Goal: Task Accomplishment & Management: Use online tool/utility

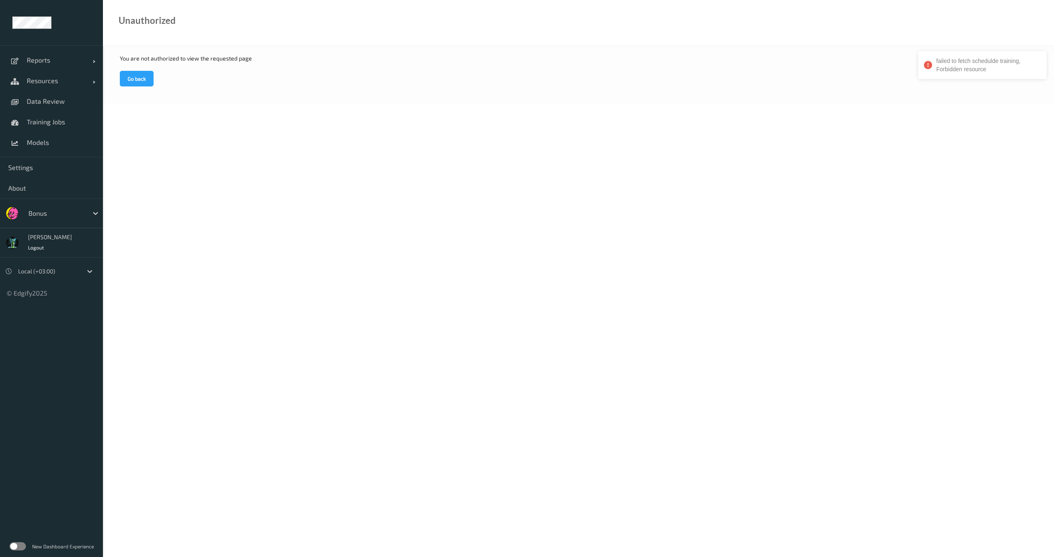
click at [56, 207] on div "Bonus" at bounding box center [56, 213] width 64 height 13
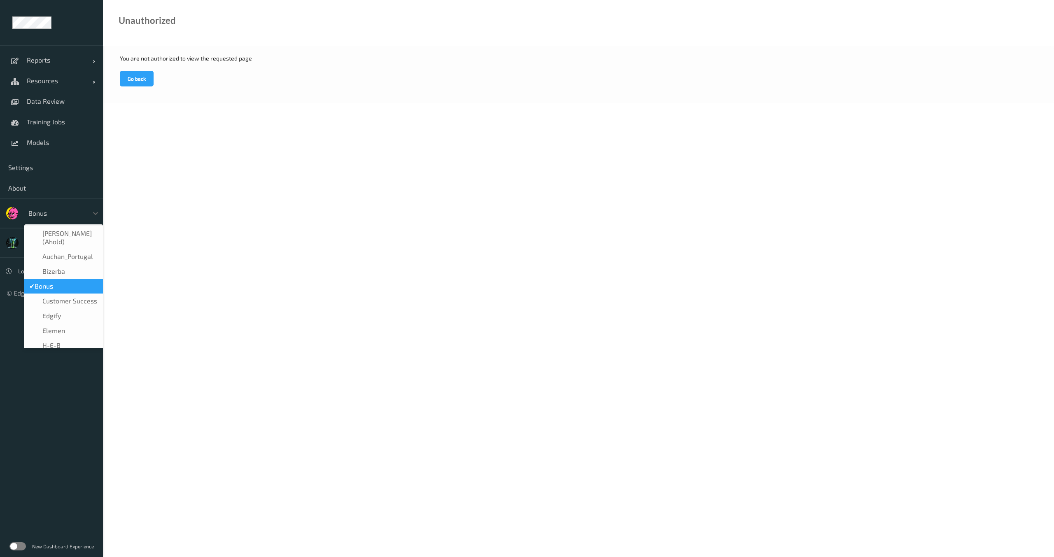
type input "g"
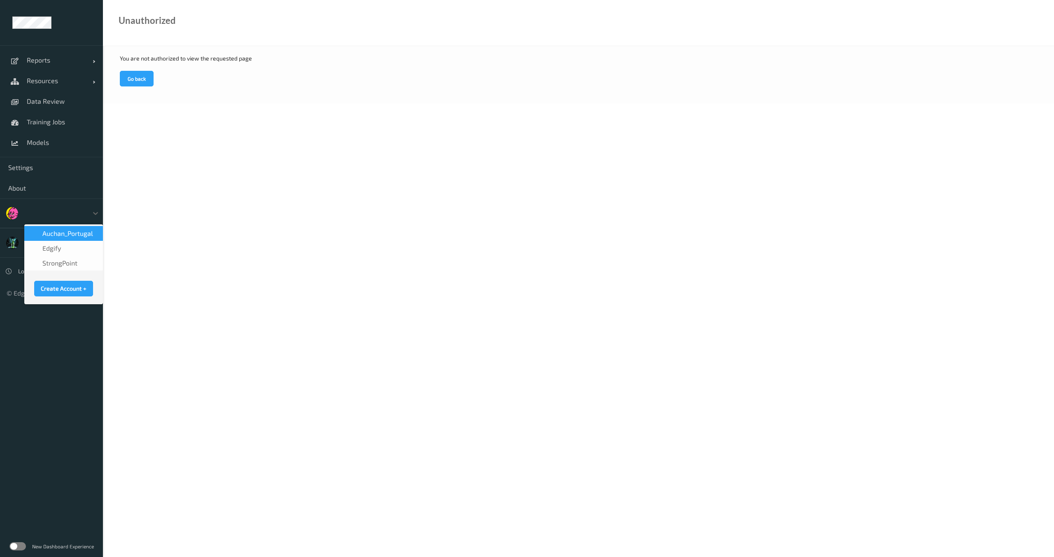
click at [47, 215] on div at bounding box center [56, 213] width 56 height 10
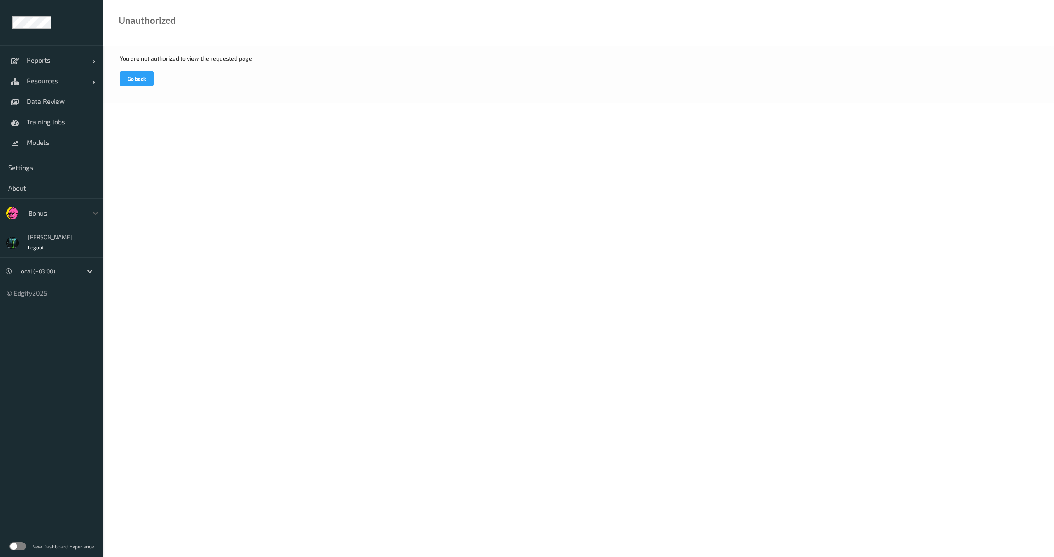
click at [47, 215] on div at bounding box center [56, 213] width 56 height 10
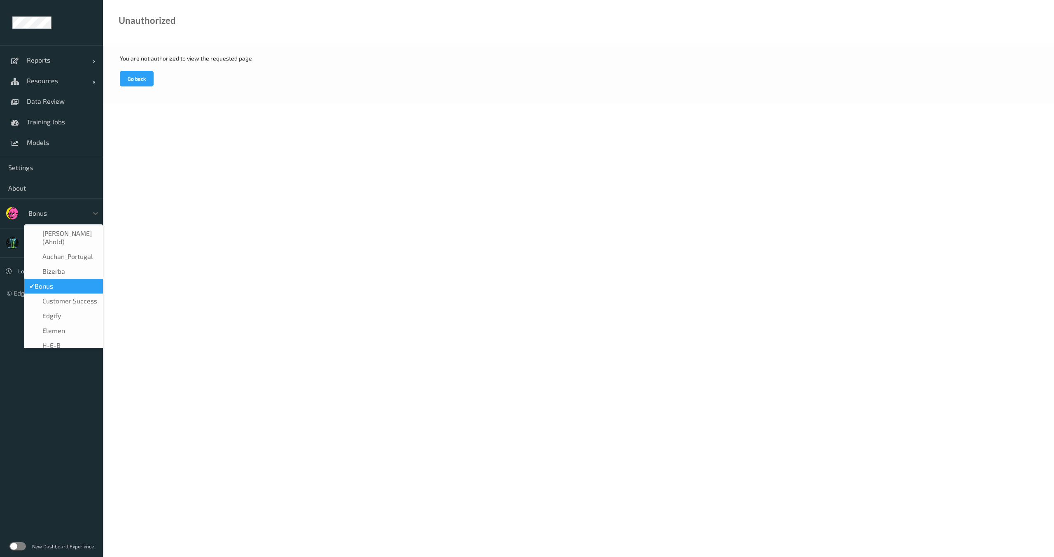
type input "wa"
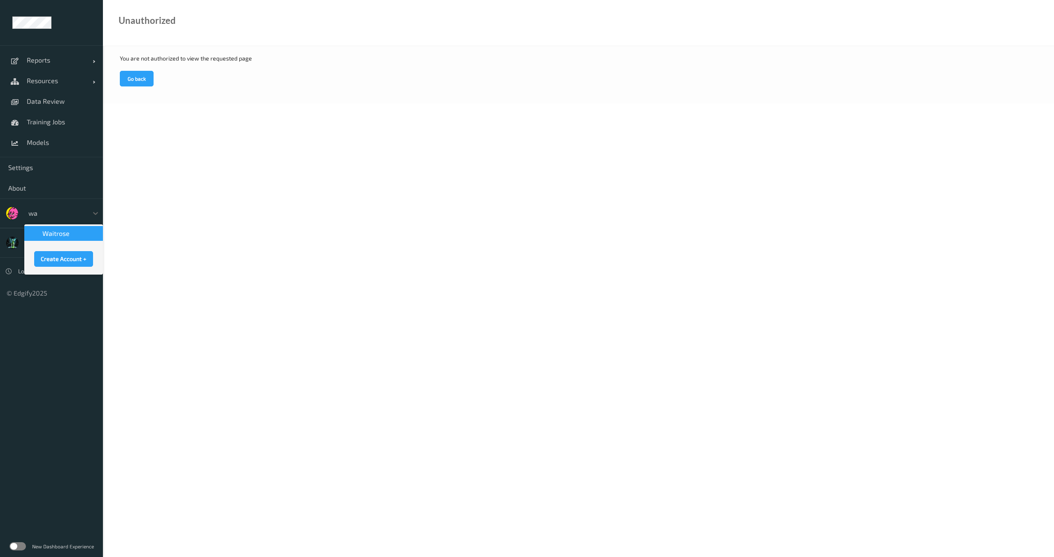
click at [52, 236] on span "waitrose" at bounding box center [55, 233] width 27 height 8
click at [48, 96] on link "Data Review" at bounding box center [51, 101] width 103 height 21
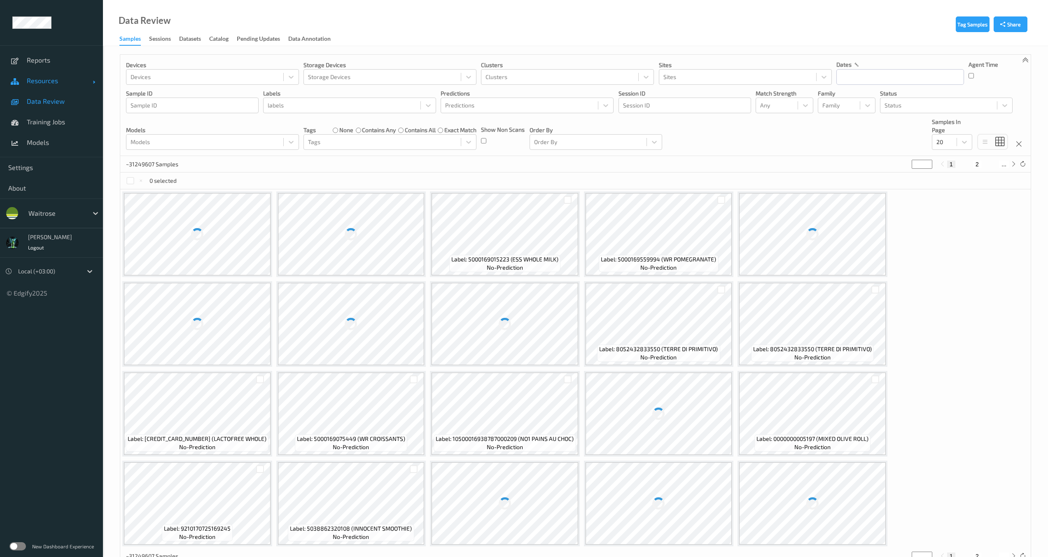
click at [54, 84] on span "Resources" at bounding box center [60, 81] width 66 height 8
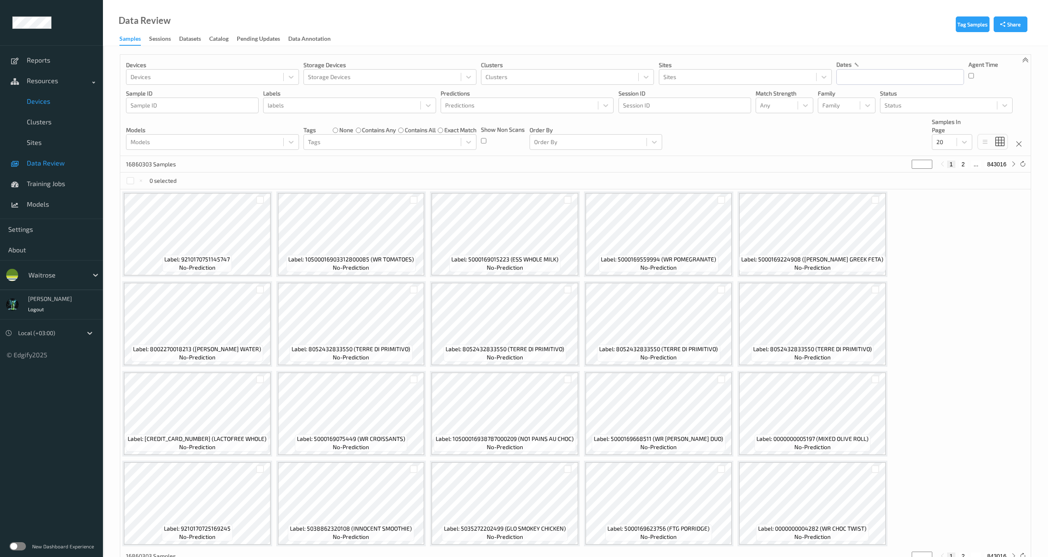
click at [42, 101] on span "Devices" at bounding box center [61, 101] width 68 height 8
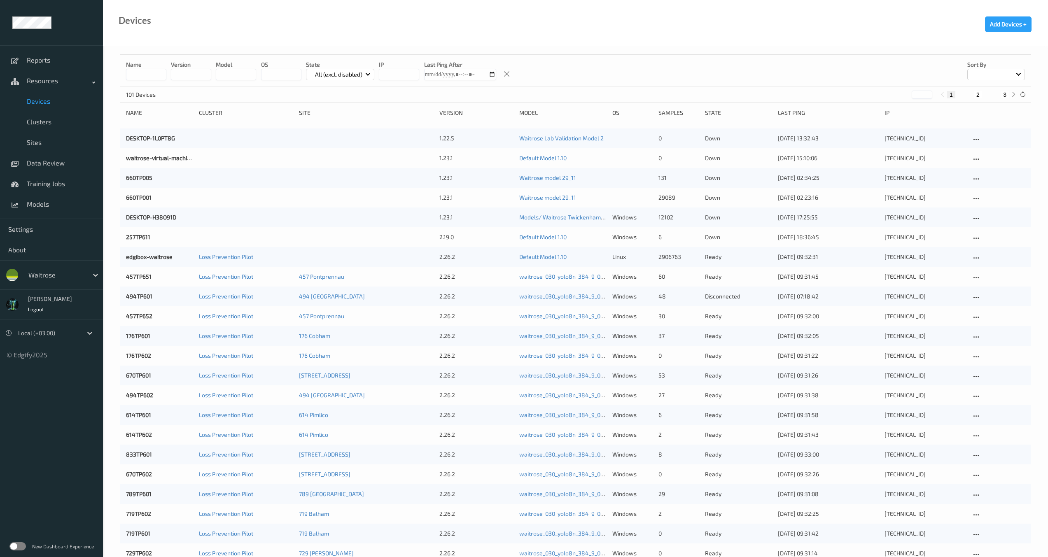
click at [20, 548] on label at bounding box center [17, 546] width 16 height 8
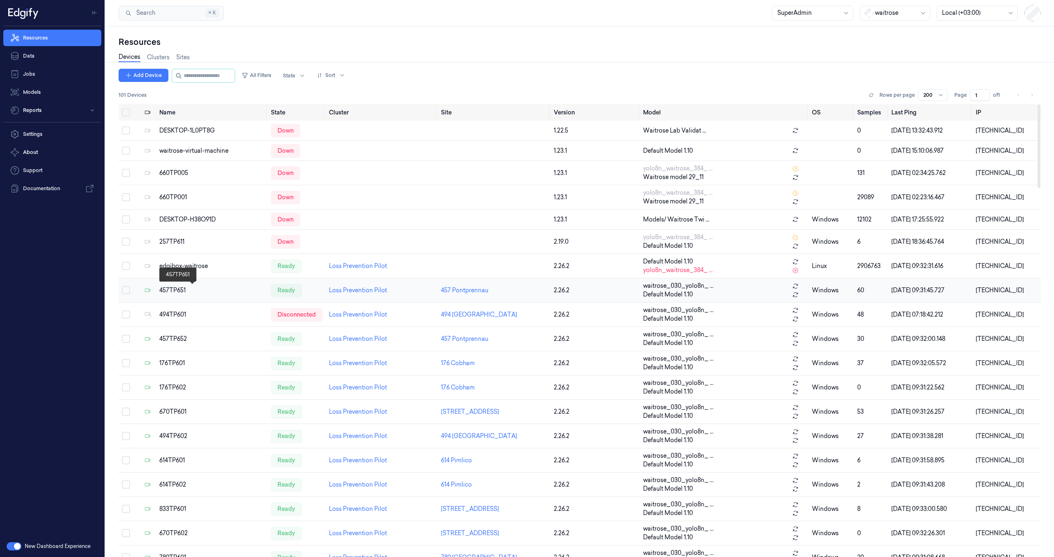
click at [171, 291] on div "457TP651" at bounding box center [211, 290] width 105 height 9
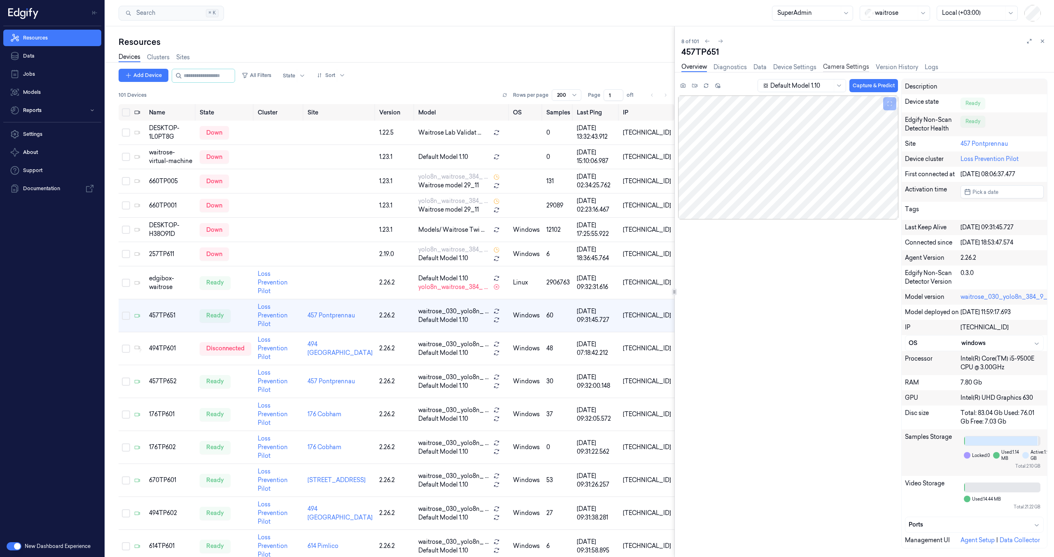
click at [839, 70] on link "Camera Settings" at bounding box center [846, 67] width 46 height 9
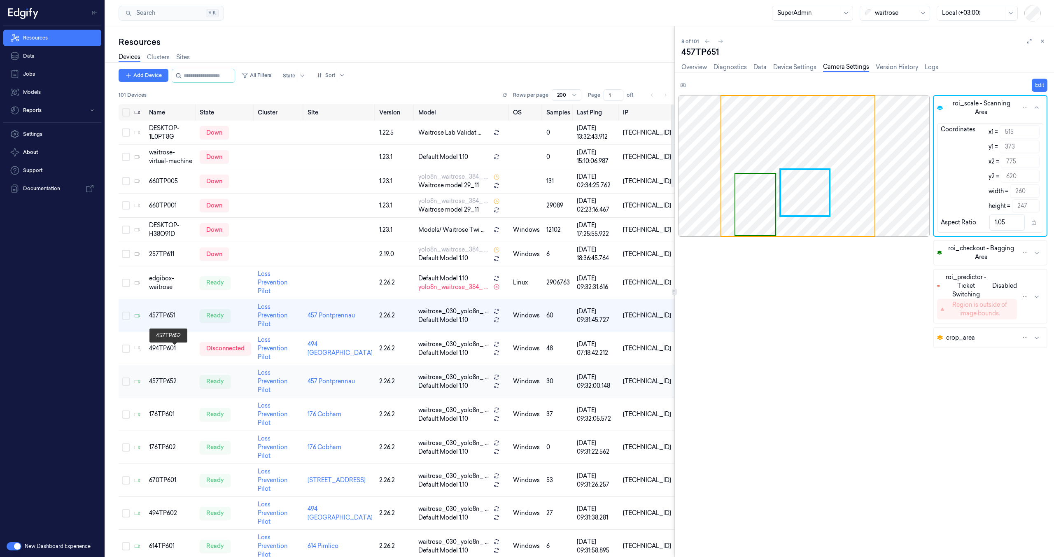
click at [167, 377] on div "457TP652" at bounding box center [171, 381] width 44 height 9
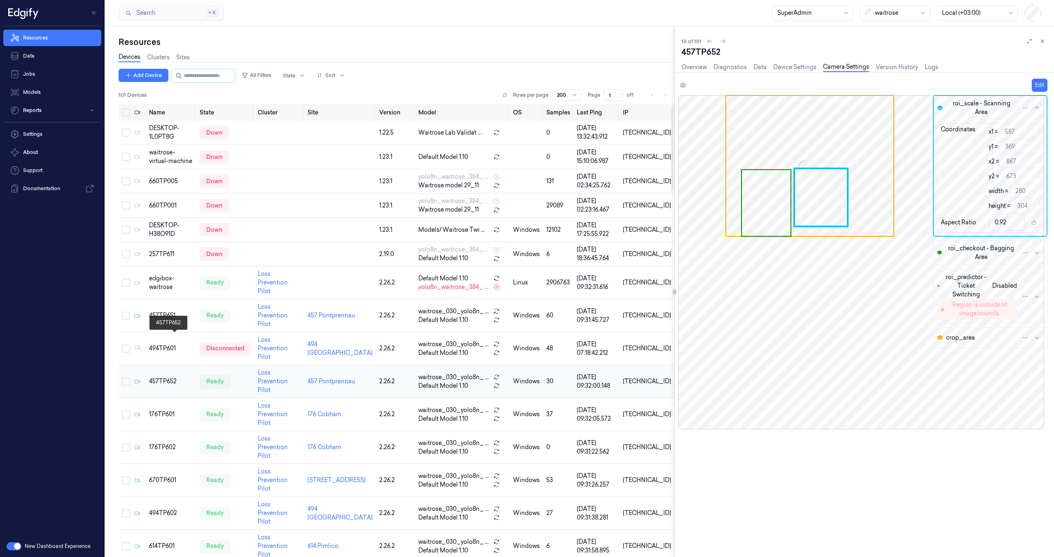
scroll to position [21, 0]
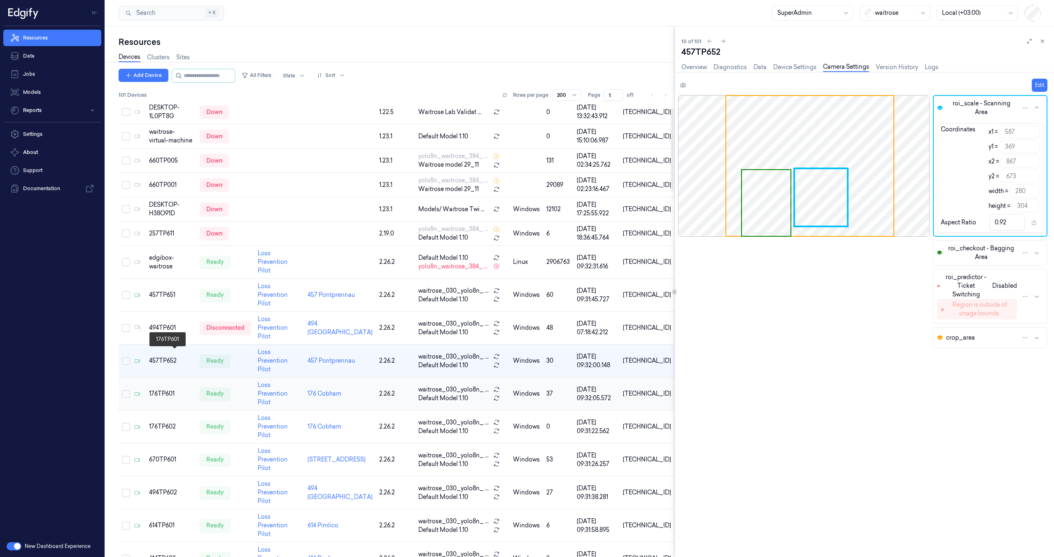
click at [167, 389] on div "176TP601" at bounding box center [171, 393] width 44 height 9
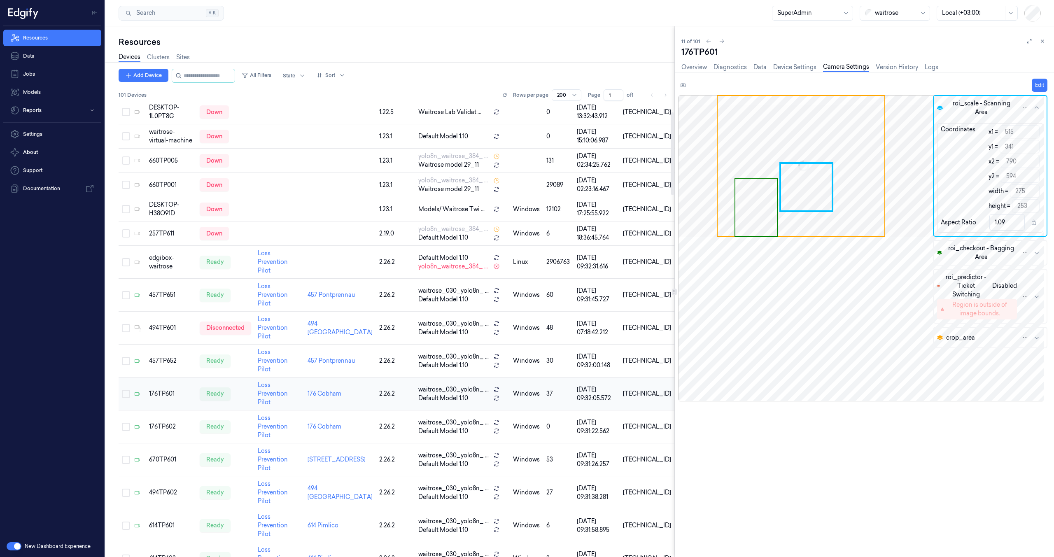
scroll to position [45, 0]
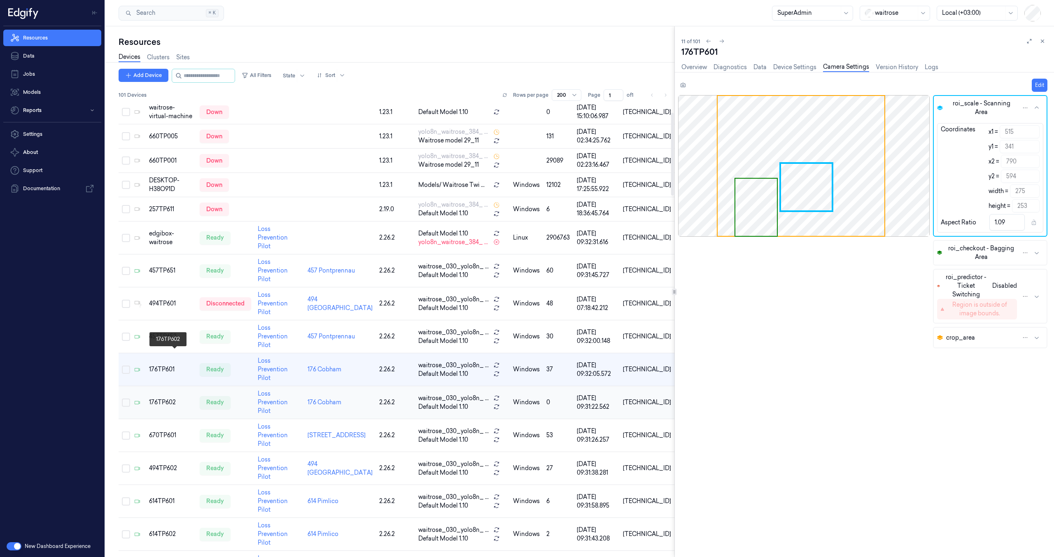
click at [167, 398] on div "176TP602" at bounding box center [171, 402] width 44 height 9
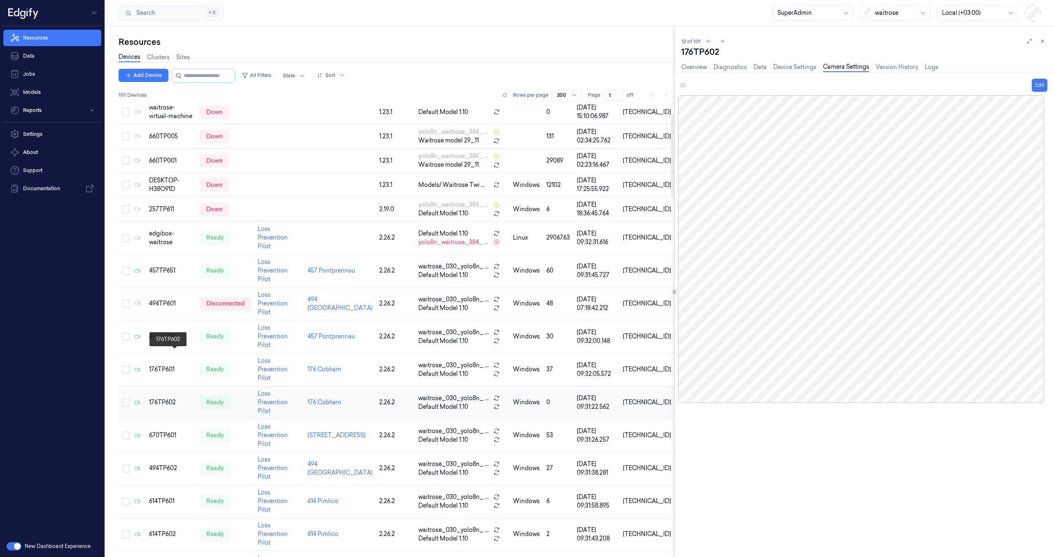
scroll to position [69, 0]
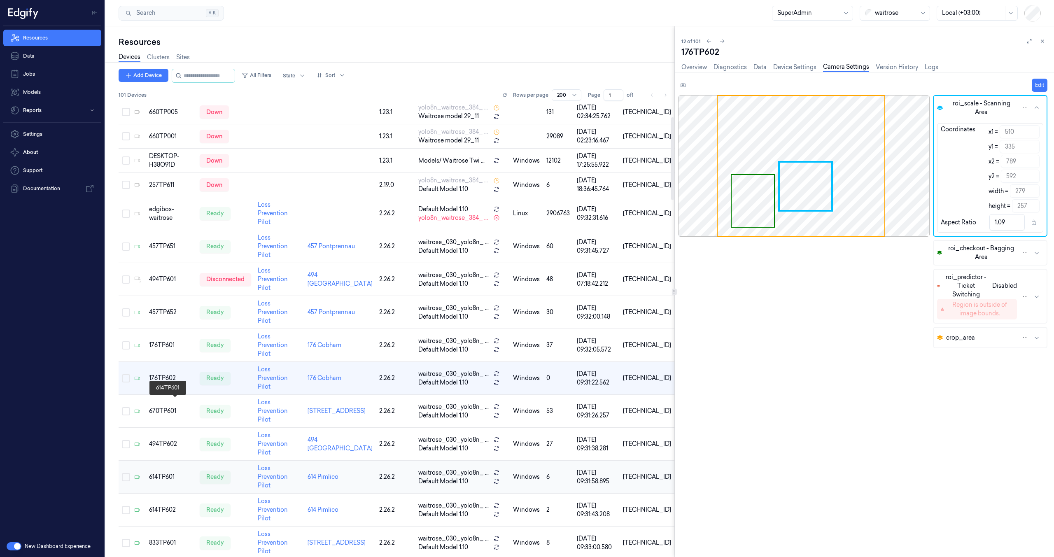
click at [155, 473] on div "614TP601" at bounding box center [171, 477] width 44 height 9
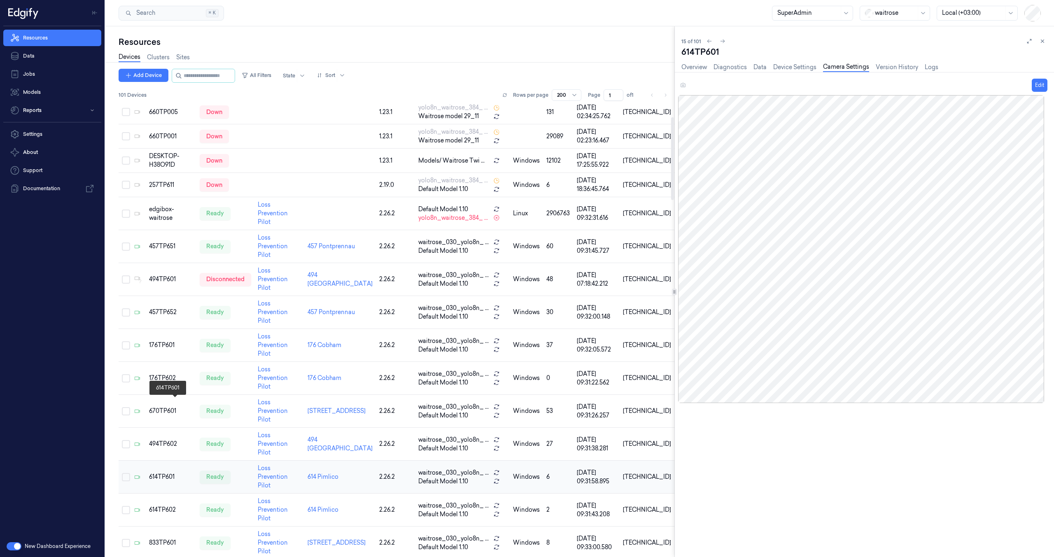
scroll to position [142, 0]
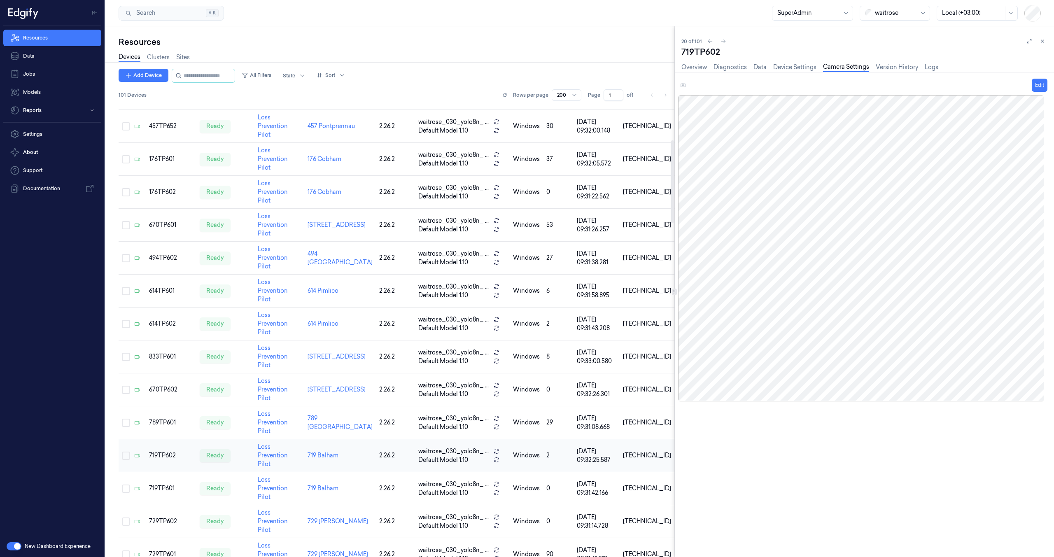
scroll to position [264, 0]
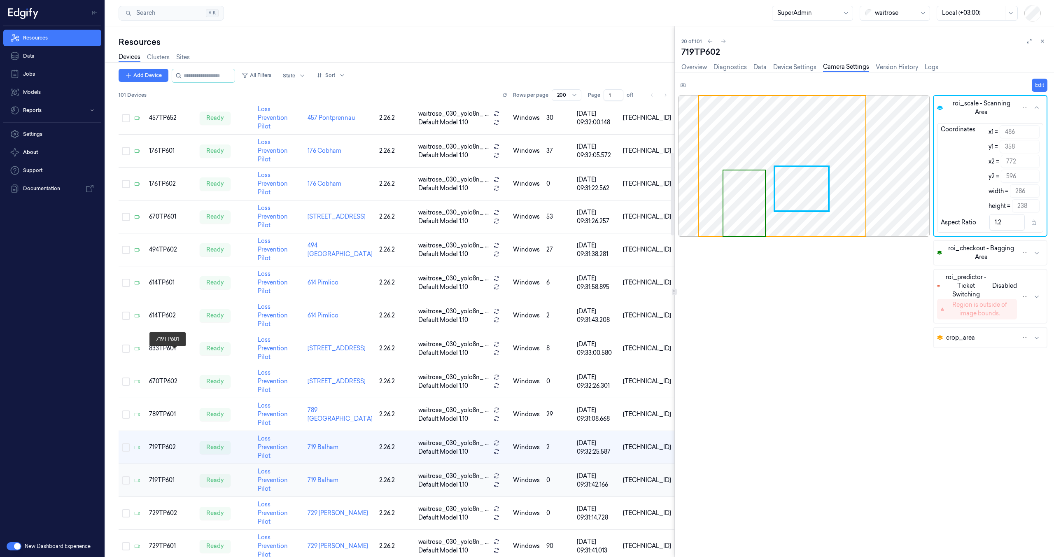
click at [162, 476] on div "719TP601" at bounding box center [171, 480] width 44 height 9
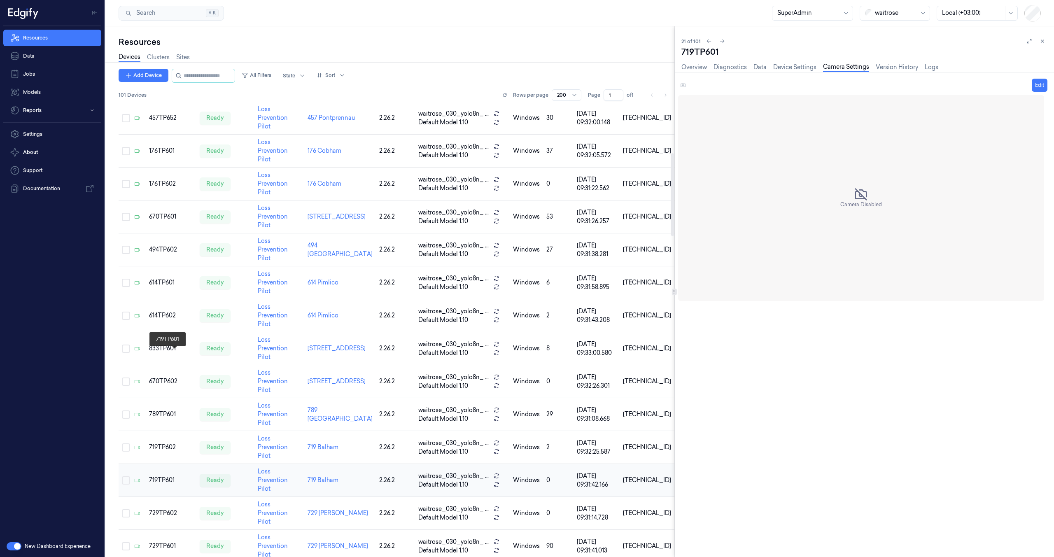
scroll to position [288, 0]
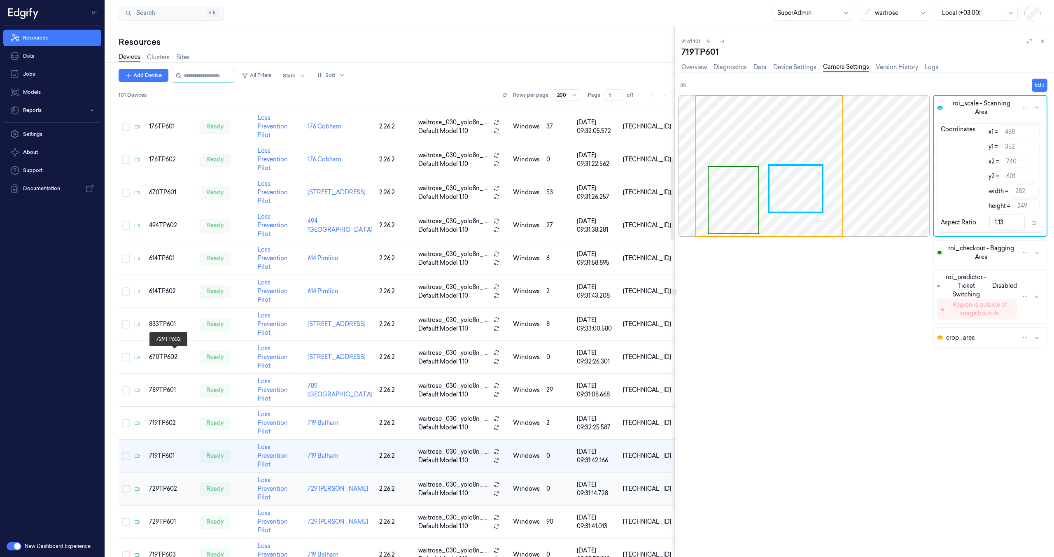
click at [163, 485] on div "729TP602" at bounding box center [171, 489] width 44 height 9
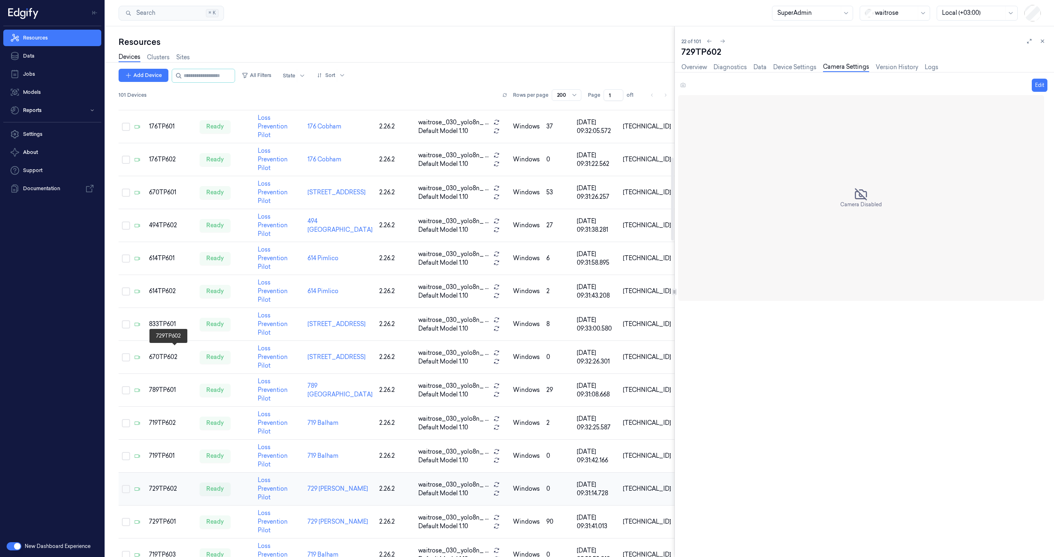
scroll to position [312, 0]
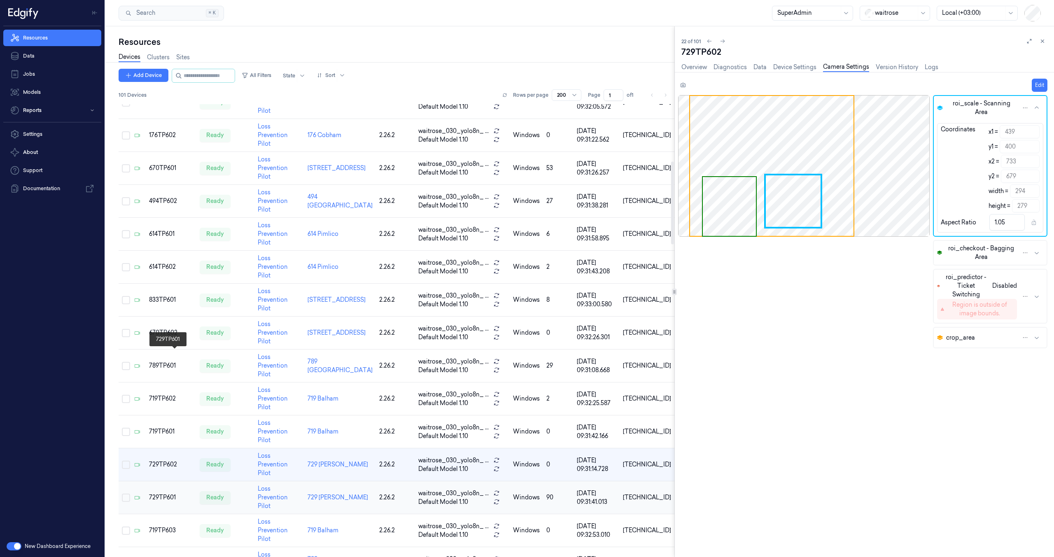
click at [163, 493] on div "729TP601" at bounding box center [171, 497] width 44 height 9
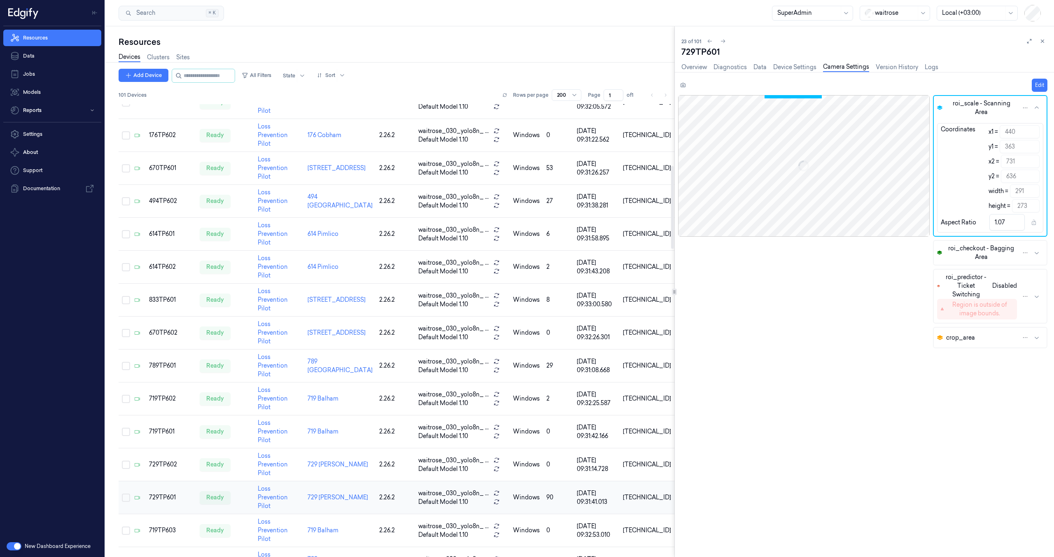
scroll to position [336, 0]
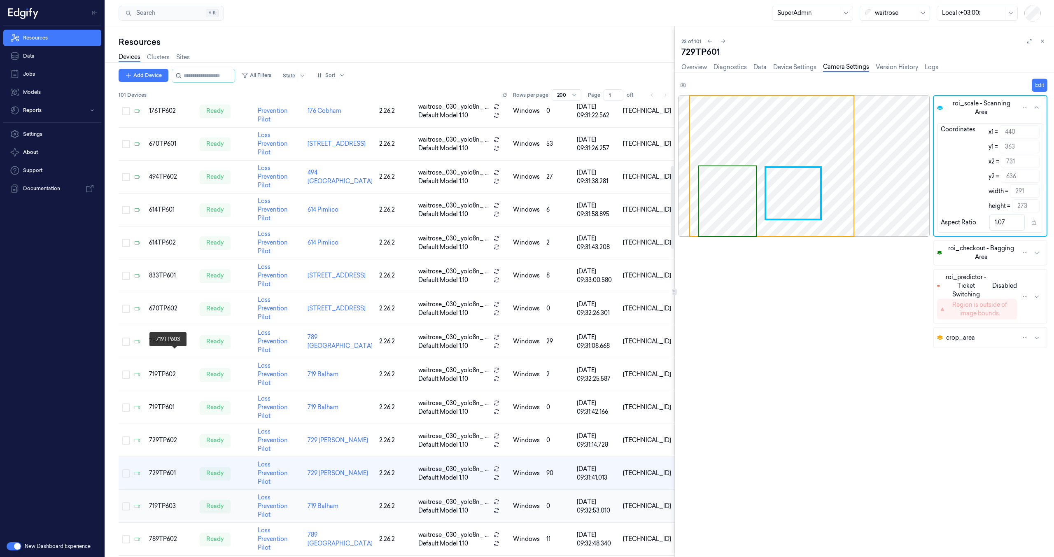
click at [164, 502] on div "719TP603" at bounding box center [171, 506] width 44 height 9
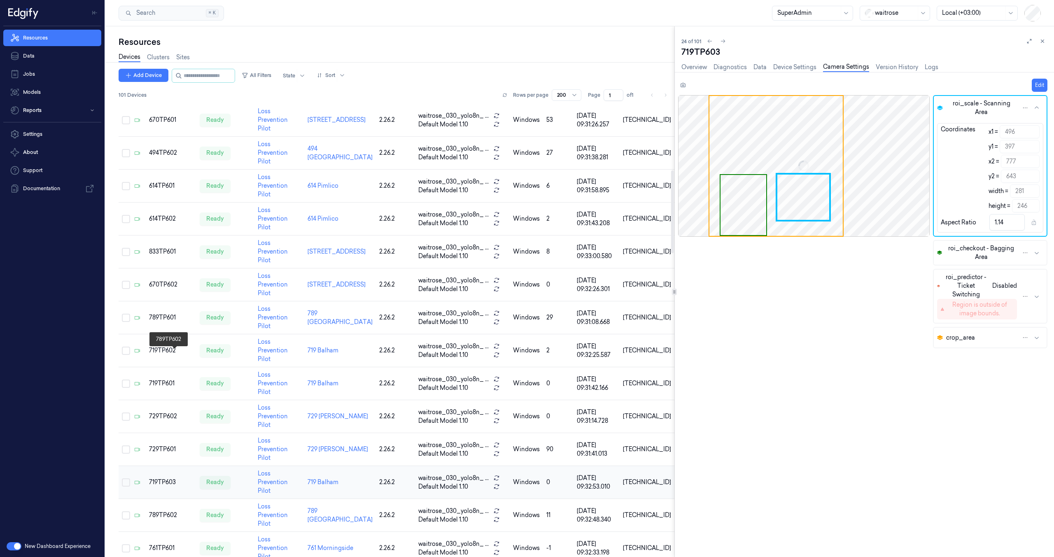
scroll to position [361, 0]
click at [166, 532] on td "761TP601" at bounding box center [171, 548] width 50 height 33
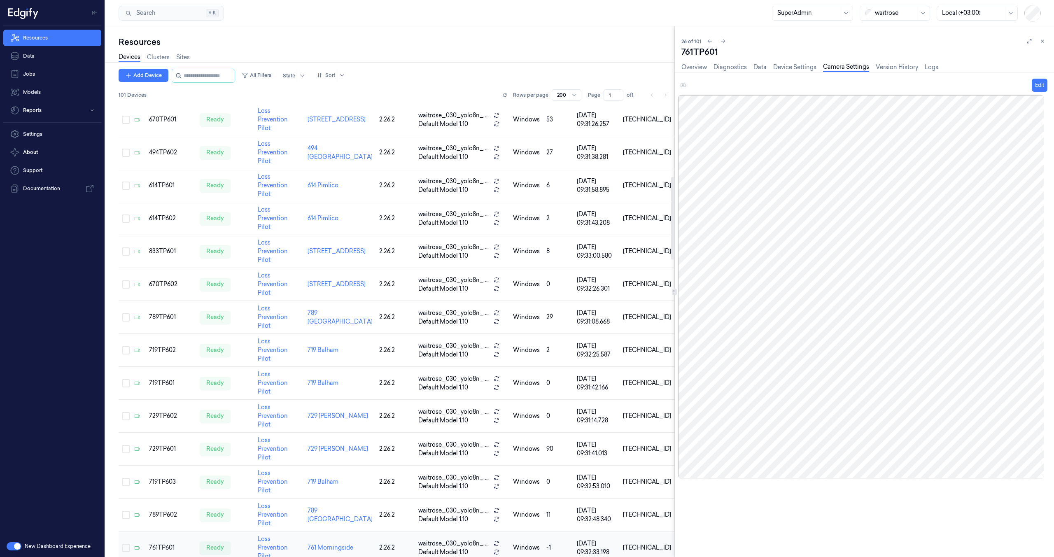
scroll to position [409, 0]
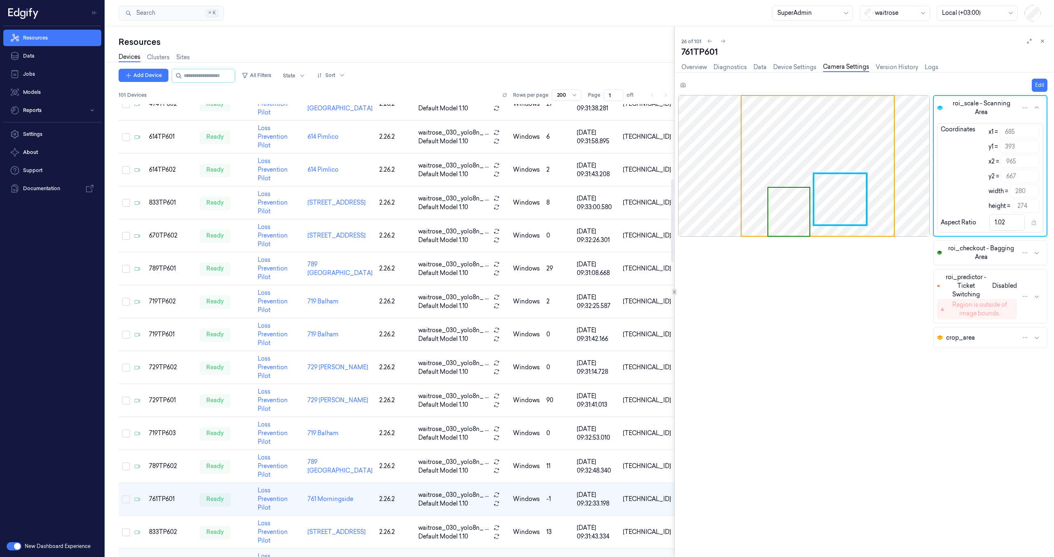
click at [166, 549] on td "176TP603" at bounding box center [171, 565] width 50 height 33
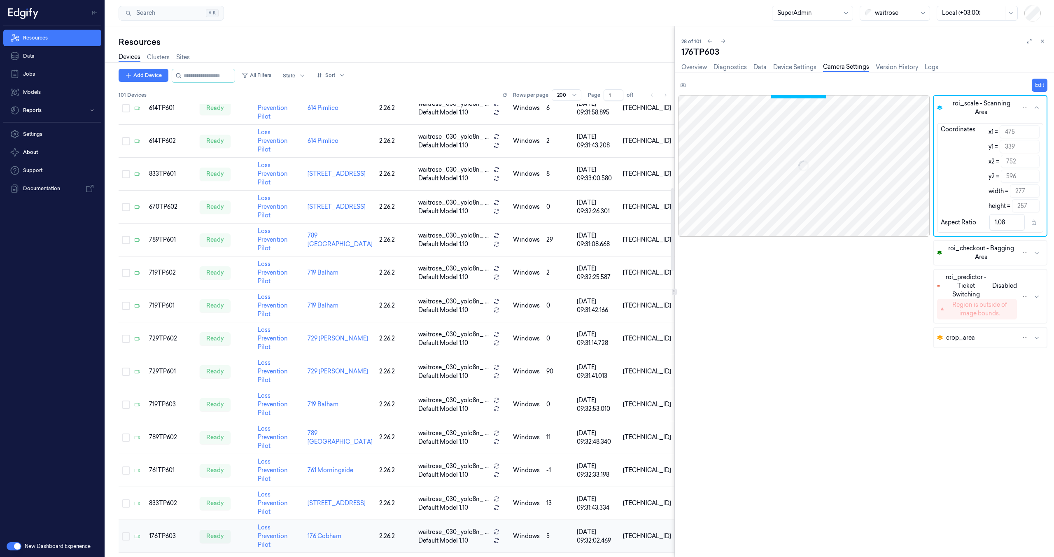
scroll to position [458, 0]
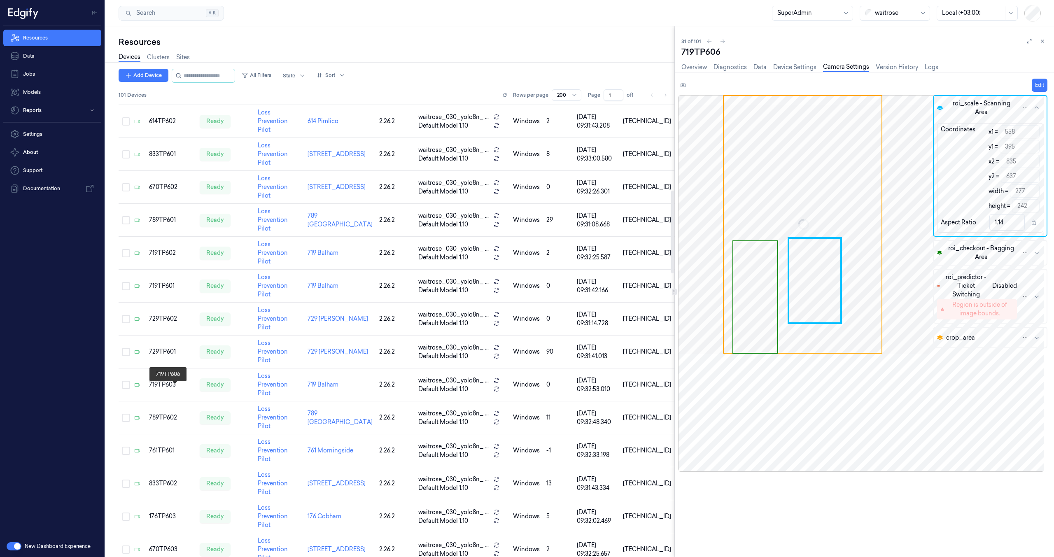
scroll to position [531, 0]
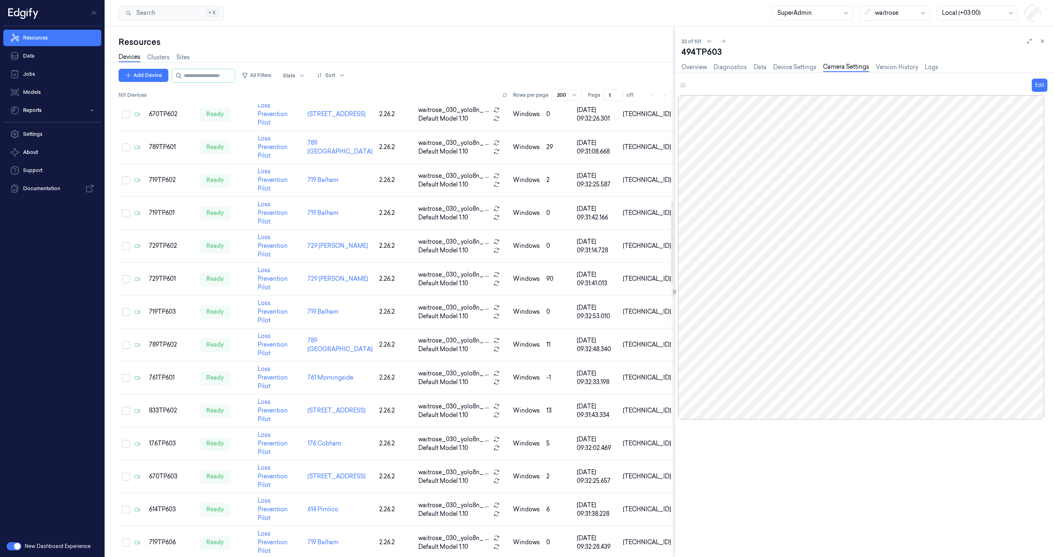
scroll to position [555, 0]
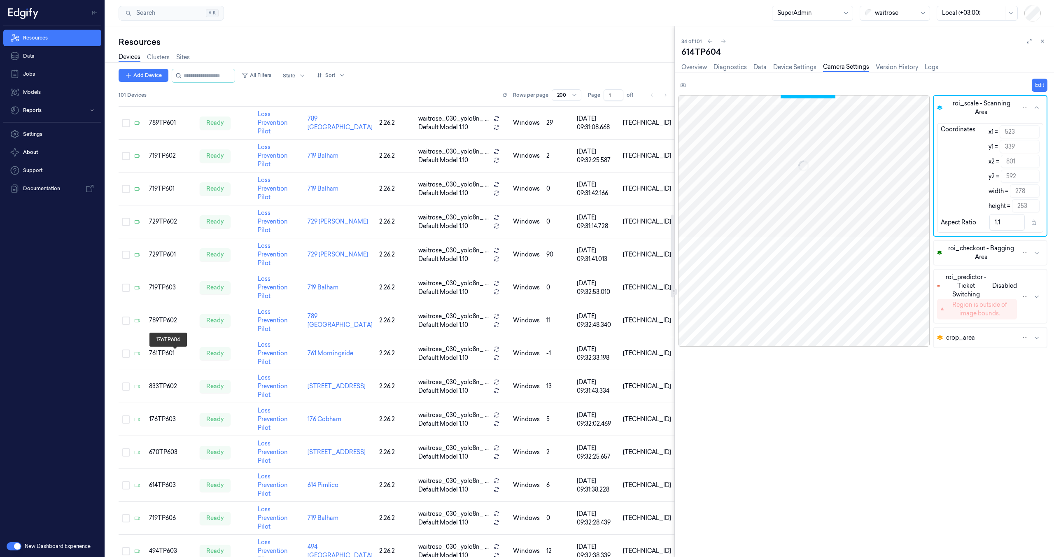
scroll to position [604, 0]
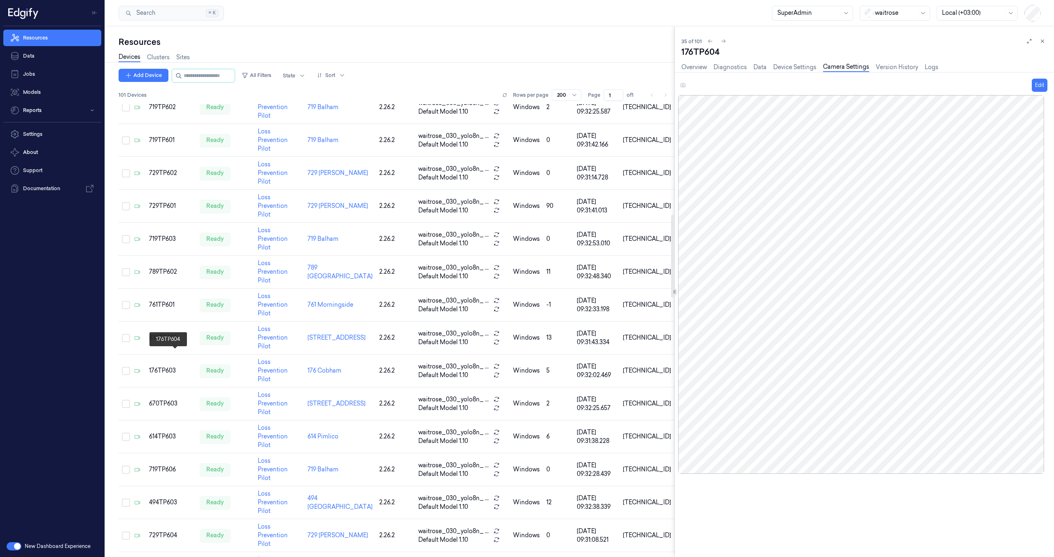
scroll to position [628, 0]
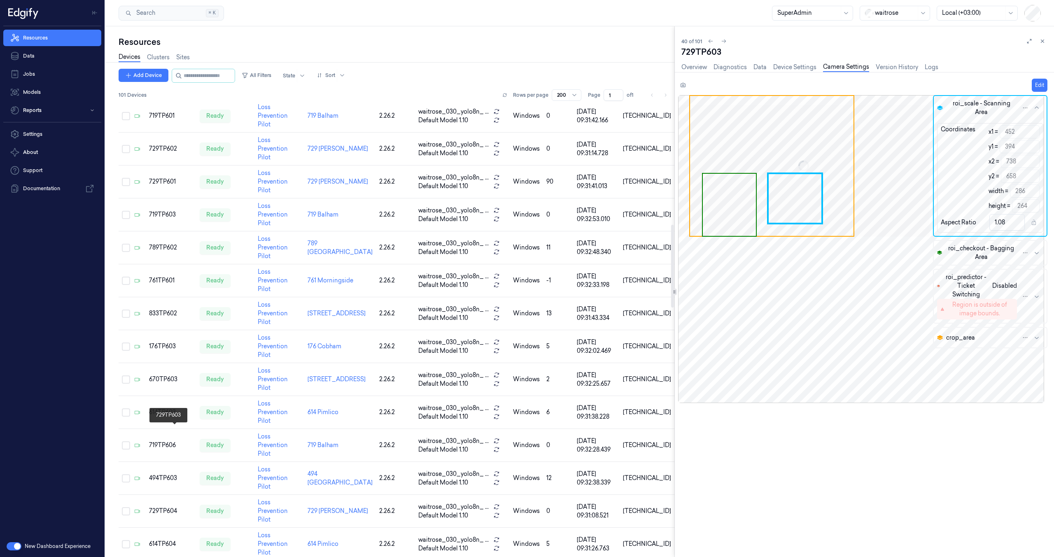
scroll to position [749, 0]
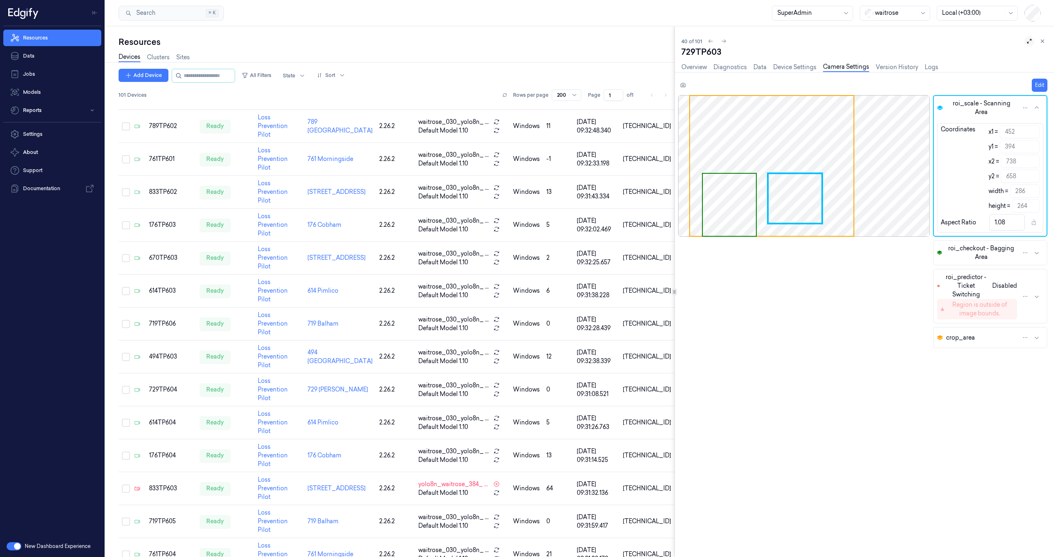
click at [1029, 43] on icon at bounding box center [1029, 41] width 6 height 6
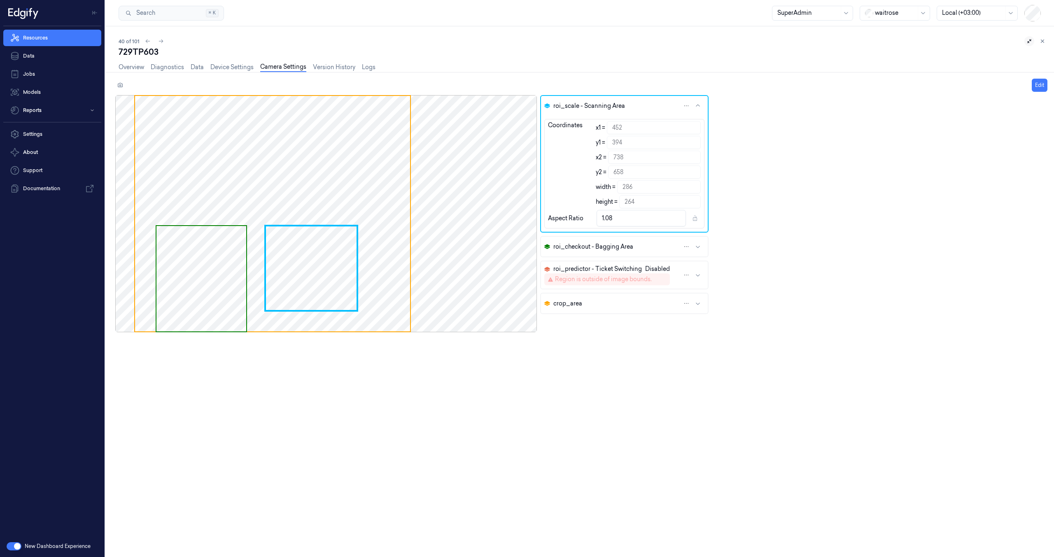
drag, startPoint x: 161, startPoint y: 266, endPoint x: 167, endPoint y: 254, distance: 13.3
click at [167, 254] on div at bounding box center [326, 213] width 422 height 237
drag, startPoint x: 182, startPoint y: 238, endPoint x: 240, endPoint y: 240, distance: 58.5
click at [240, 240] on div at bounding box center [326, 213] width 422 height 237
click at [698, 103] on icon "button" at bounding box center [698, 106] width 7 height 7
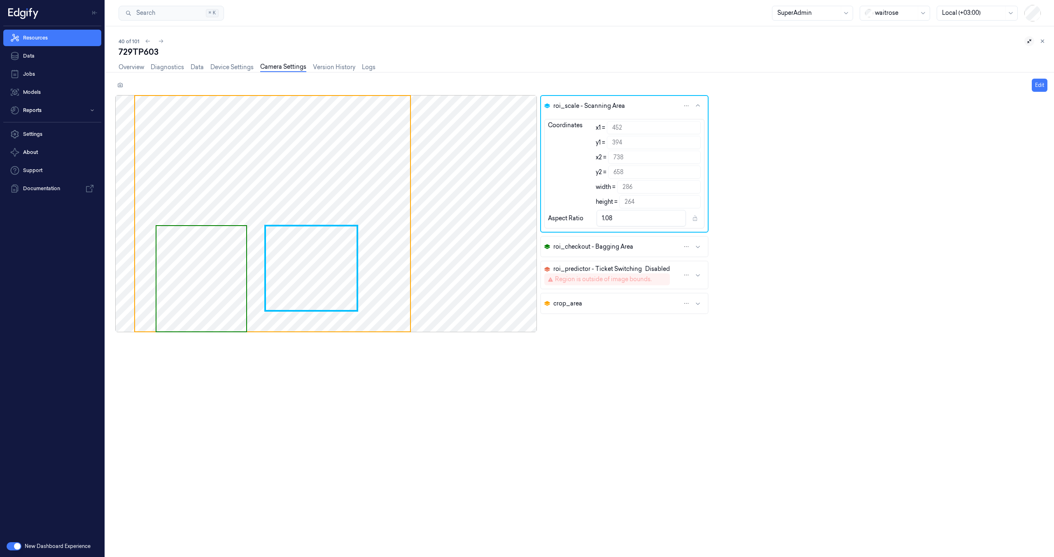
click at [696, 103] on icon "button" at bounding box center [698, 106] width 7 height 7
click at [431, 368] on div at bounding box center [326, 326] width 422 height 462
click at [690, 305] on html "Resources Data Jobs Models Reports Settings About Support Documentation New Das…" at bounding box center [527, 278] width 1054 height 557
click at [697, 303] on html "Resources Data Jobs Models Reports Settings About Support Documentation New Das…" at bounding box center [527, 278] width 1054 height 557
click at [697, 303] on icon "button" at bounding box center [698, 303] width 7 height 7
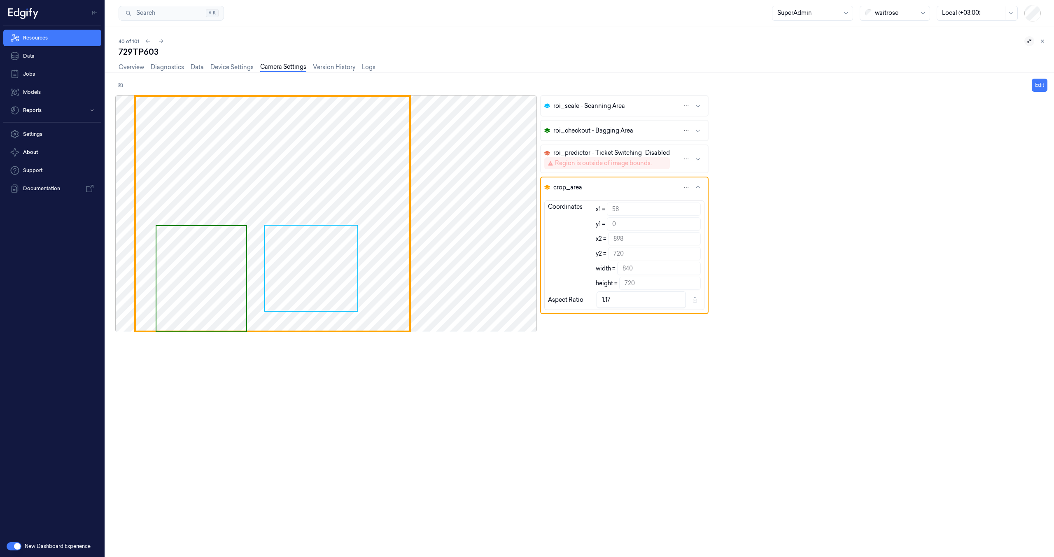
click at [702, 133] on button "roi_checkout - Bagging Area" at bounding box center [624, 131] width 167 height 20
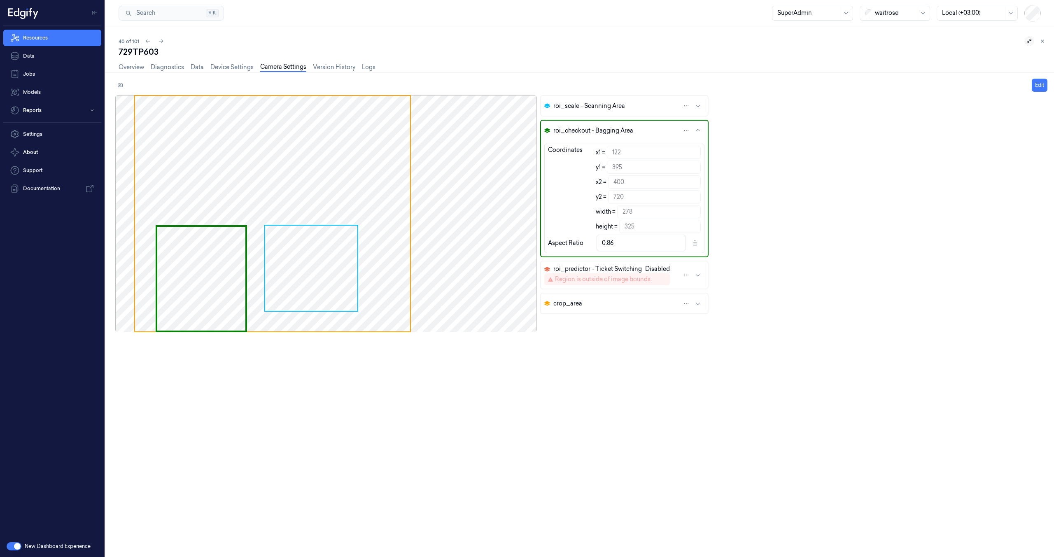
click at [701, 109] on button "roi_scale - Scanning Area" at bounding box center [624, 106] width 167 height 20
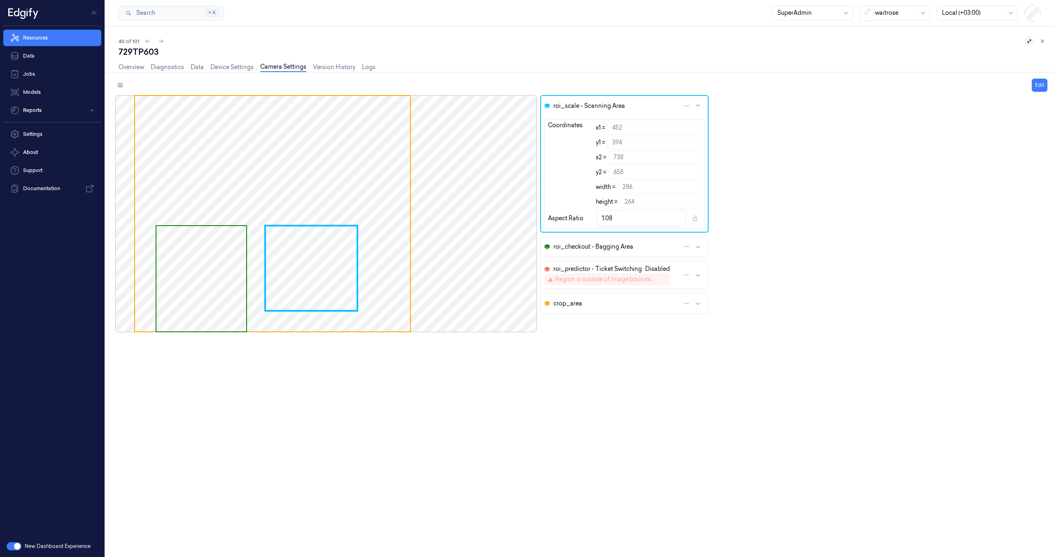
click at [699, 306] on icon "button" at bounding box center [698, 303] width 7 height 7
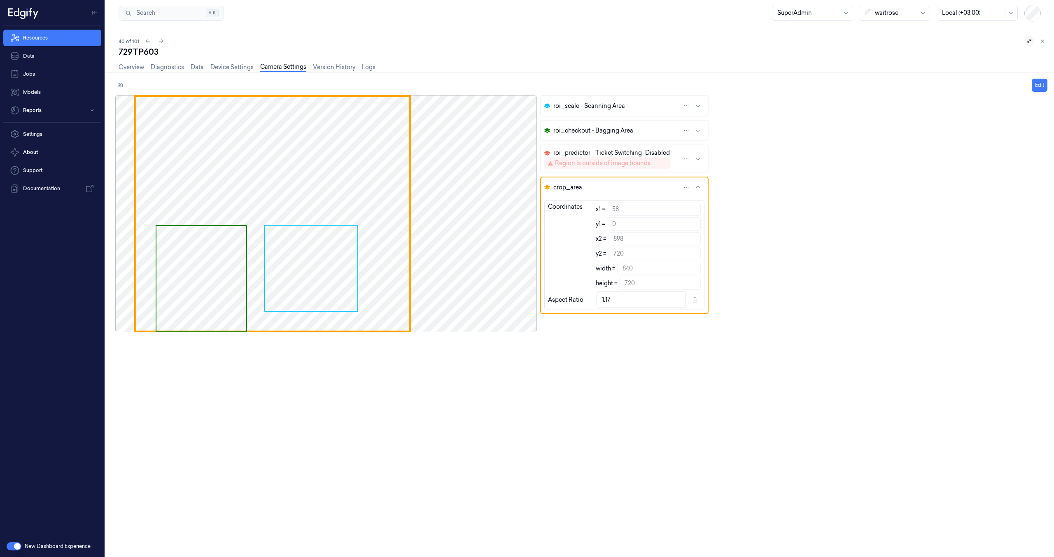
click at [701, 185] on icon "button" at bounding box center [698, 187] width 7 height 7
click at [697, 187] on icon "button" at bounding box center [698, 187] width 4 height 2
click at [698, 188] on icon "button" at bounding box center [698, 187] width 7 height 7
click at [503, 511] on div at bounding box center [326, 326] width 422 height 462
